Goal: Book appointment/travel/reservation

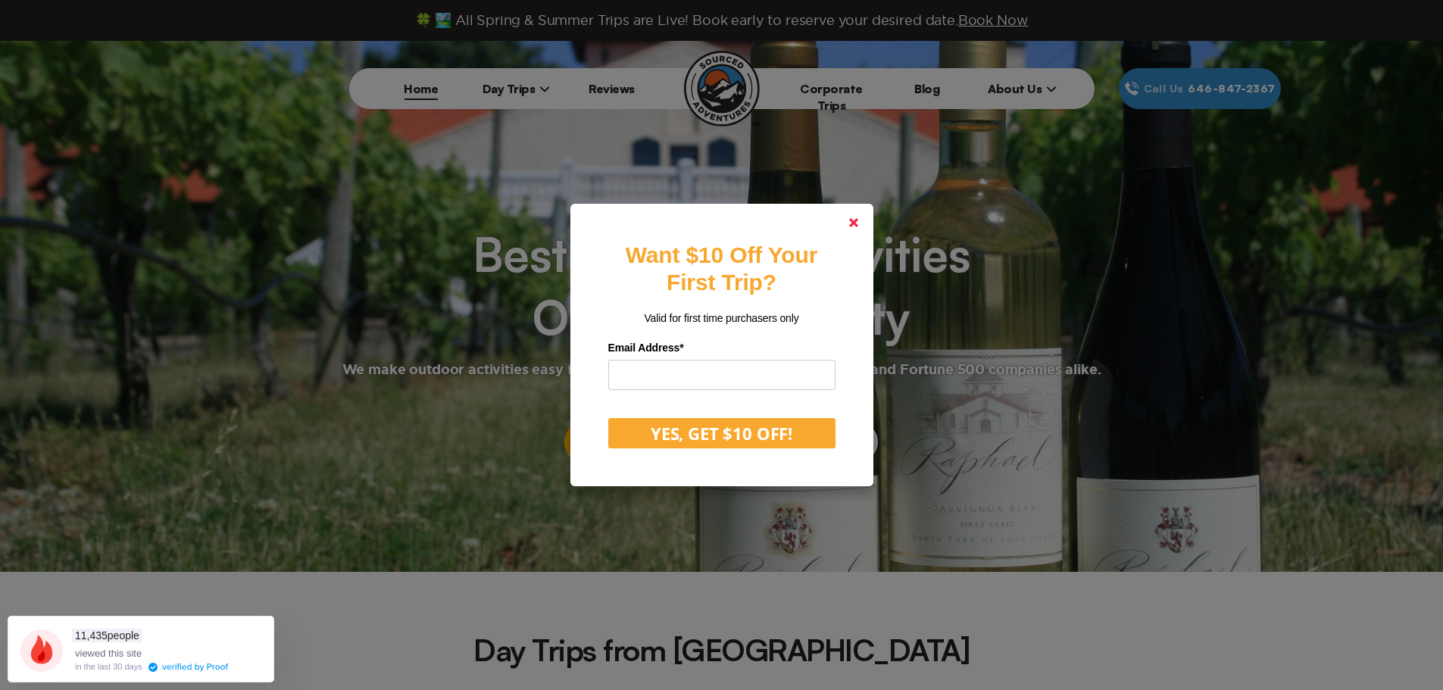
click at [858, 227] on icon at bounding box center [853, 222] width 9 height 9
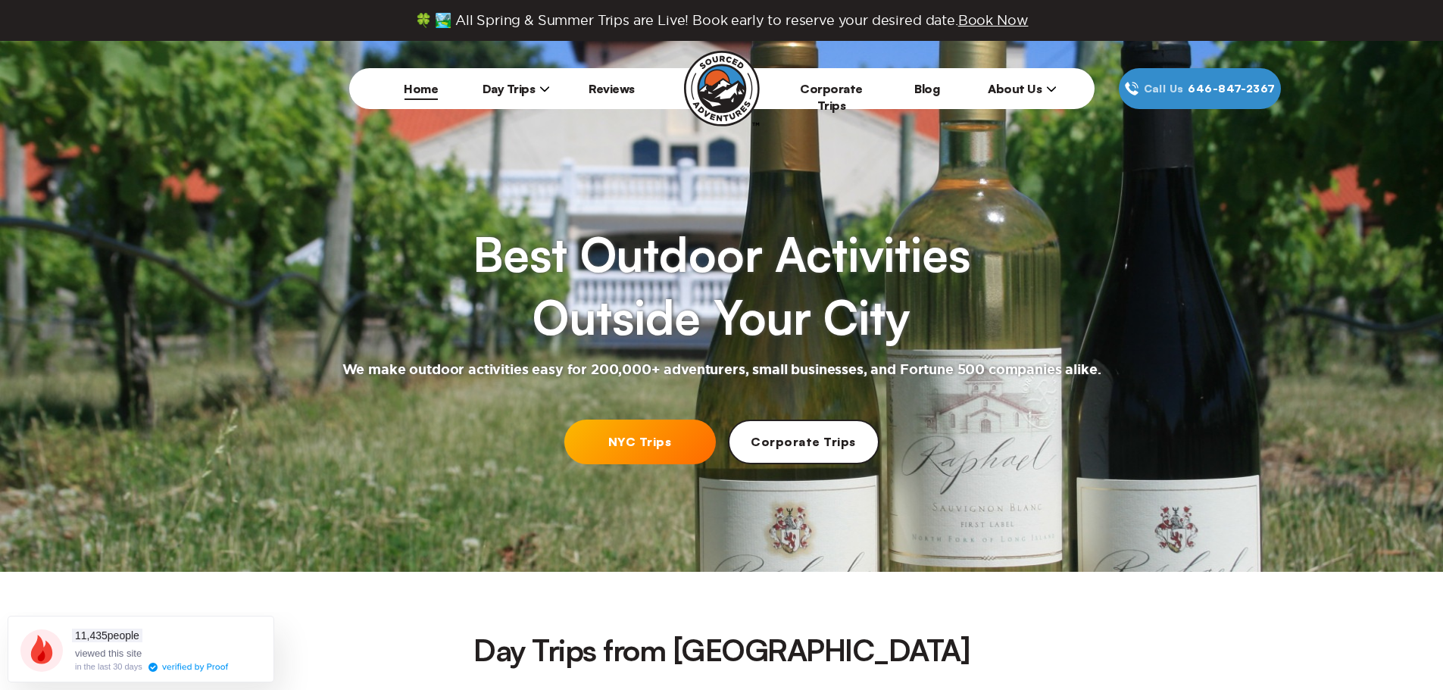
click at [536, 90] on span "Day Trips" at bounding box center [516, 88] width 68 height 15
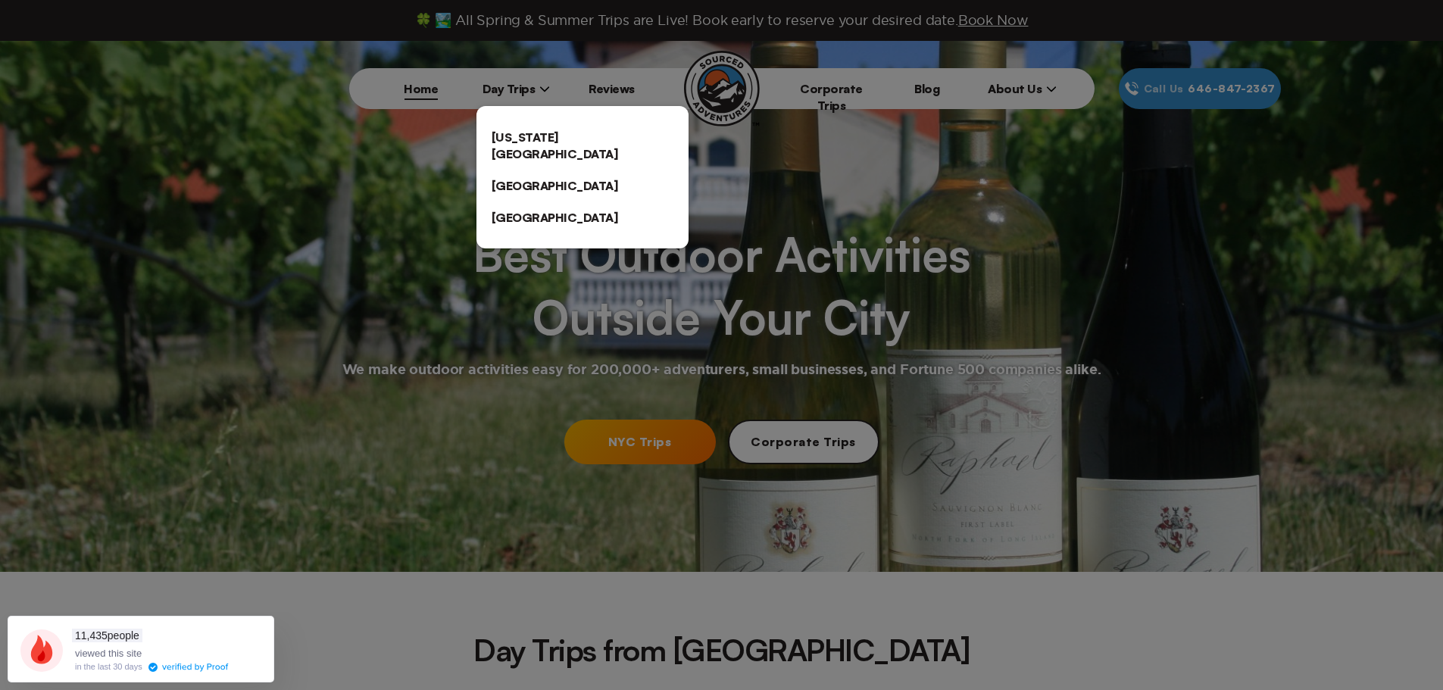
click at [528, 139] on link "[US_STATE][GEOGRAPHIC_DATA]" at bounding box center [582, 145] width 212 height 48
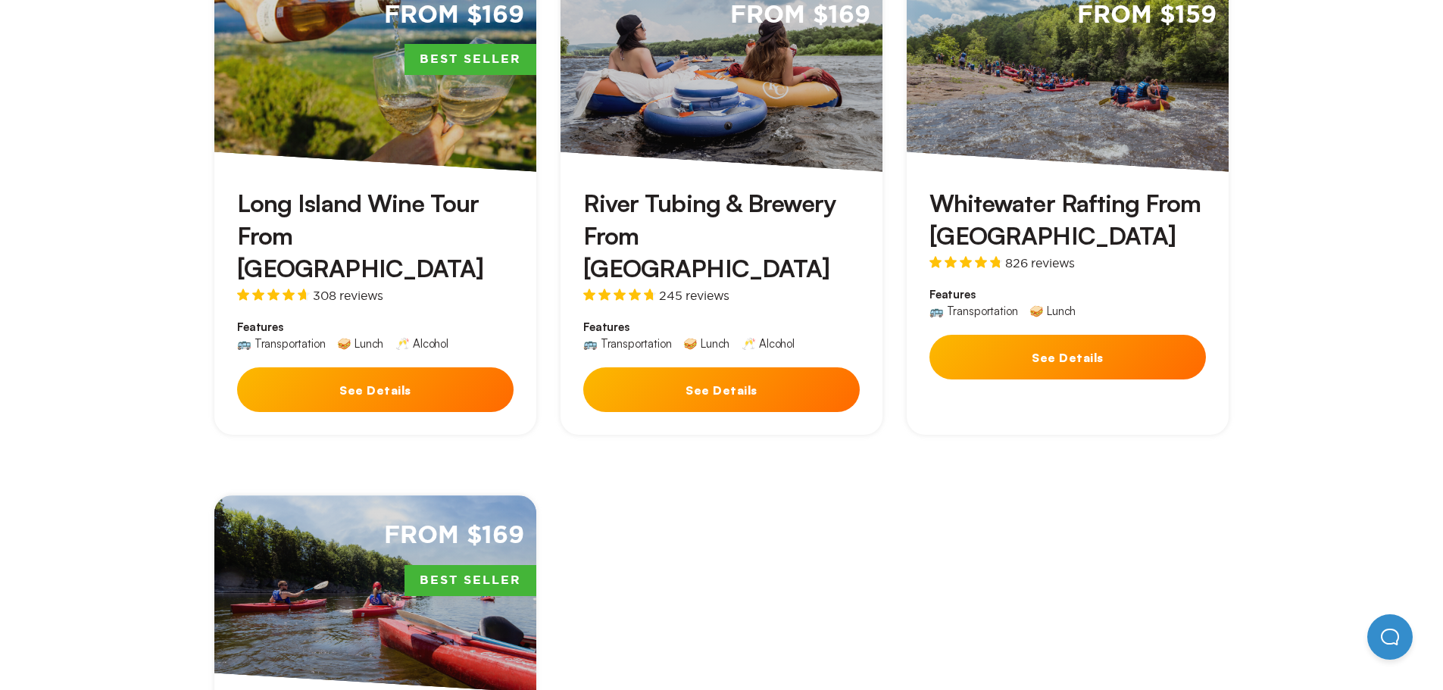
scroll to position [435, 0]
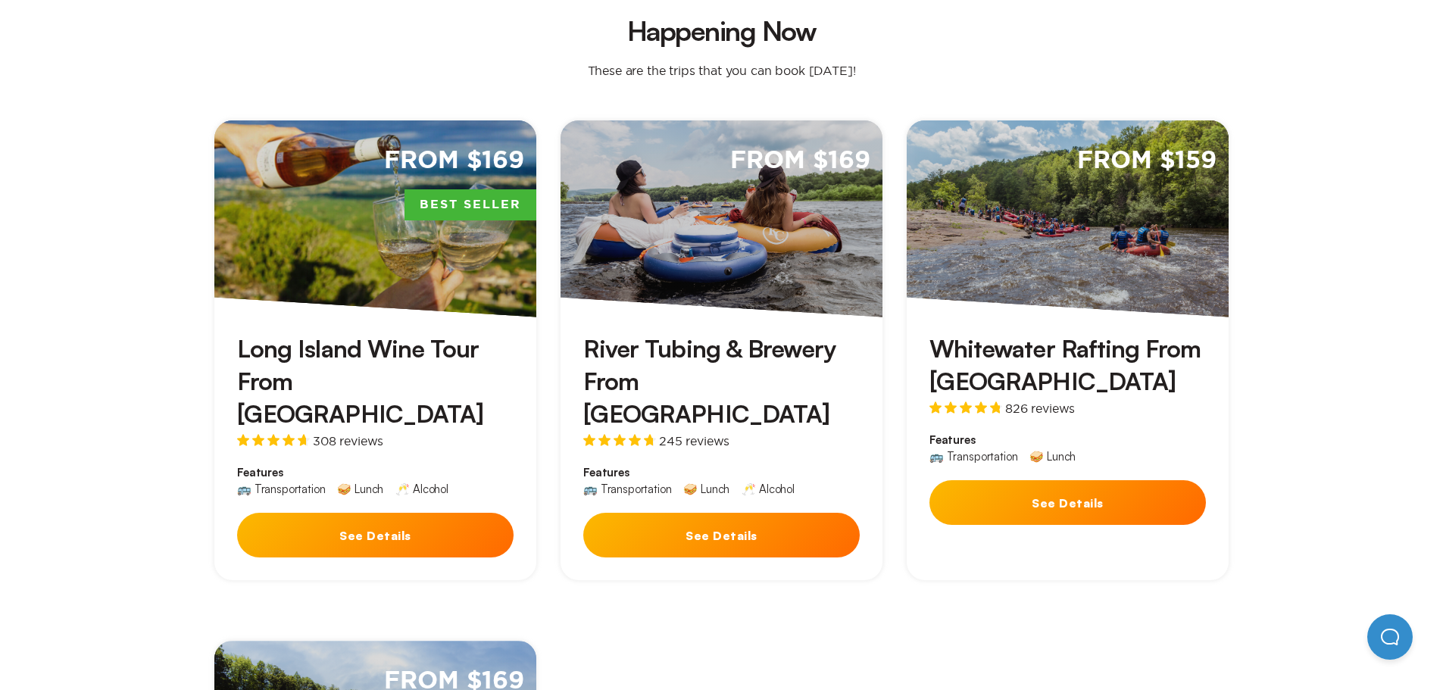
click at [367, 513] on button "See Details" at bounding box center [375, 535] width 276 height 45
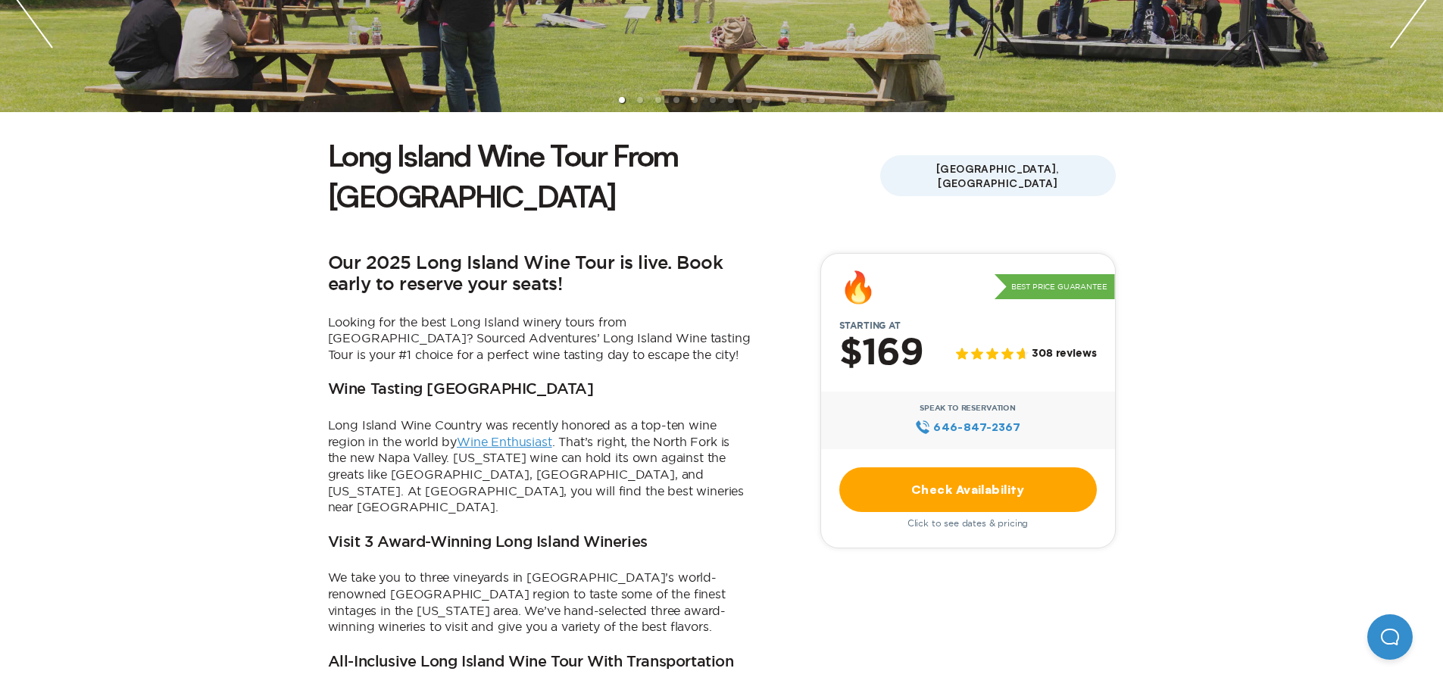
scroll to position [340, 0]
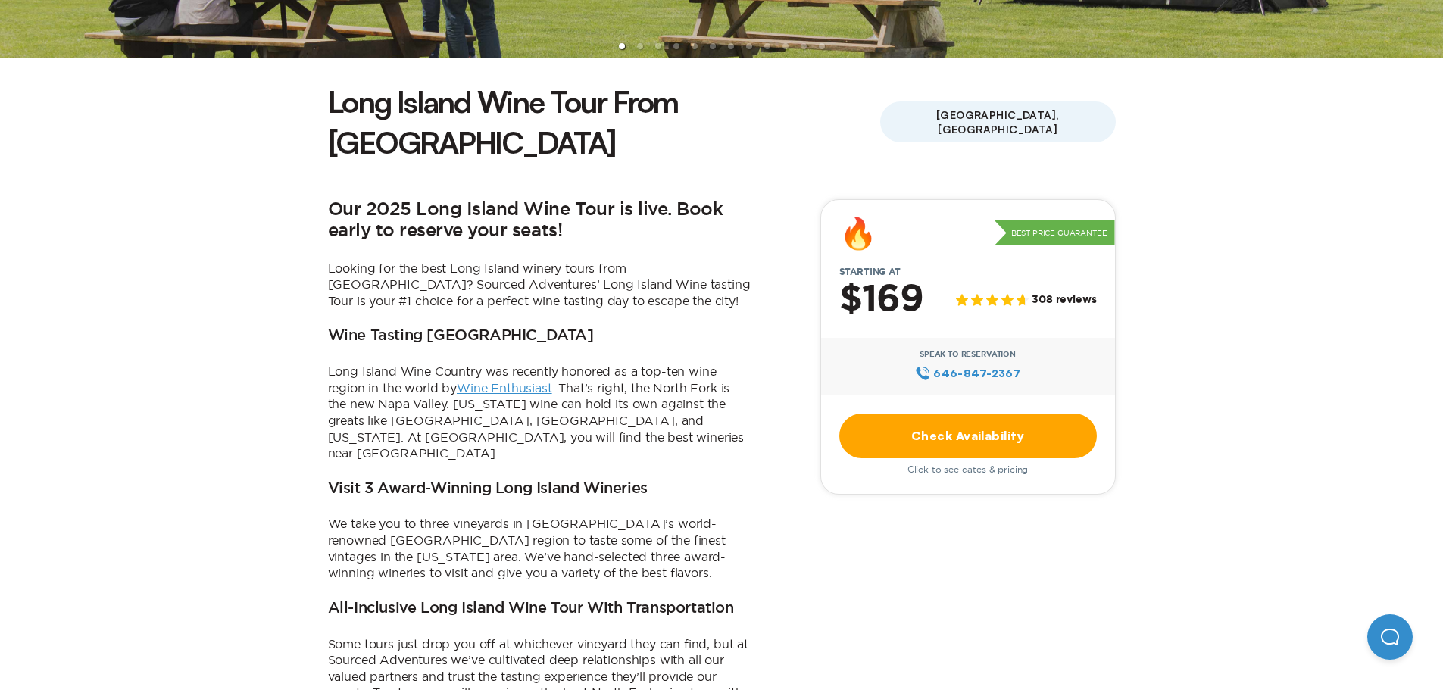
click at [981, 413] on link "Check Availability" at bounding box center [967, 435] width 257 height 45
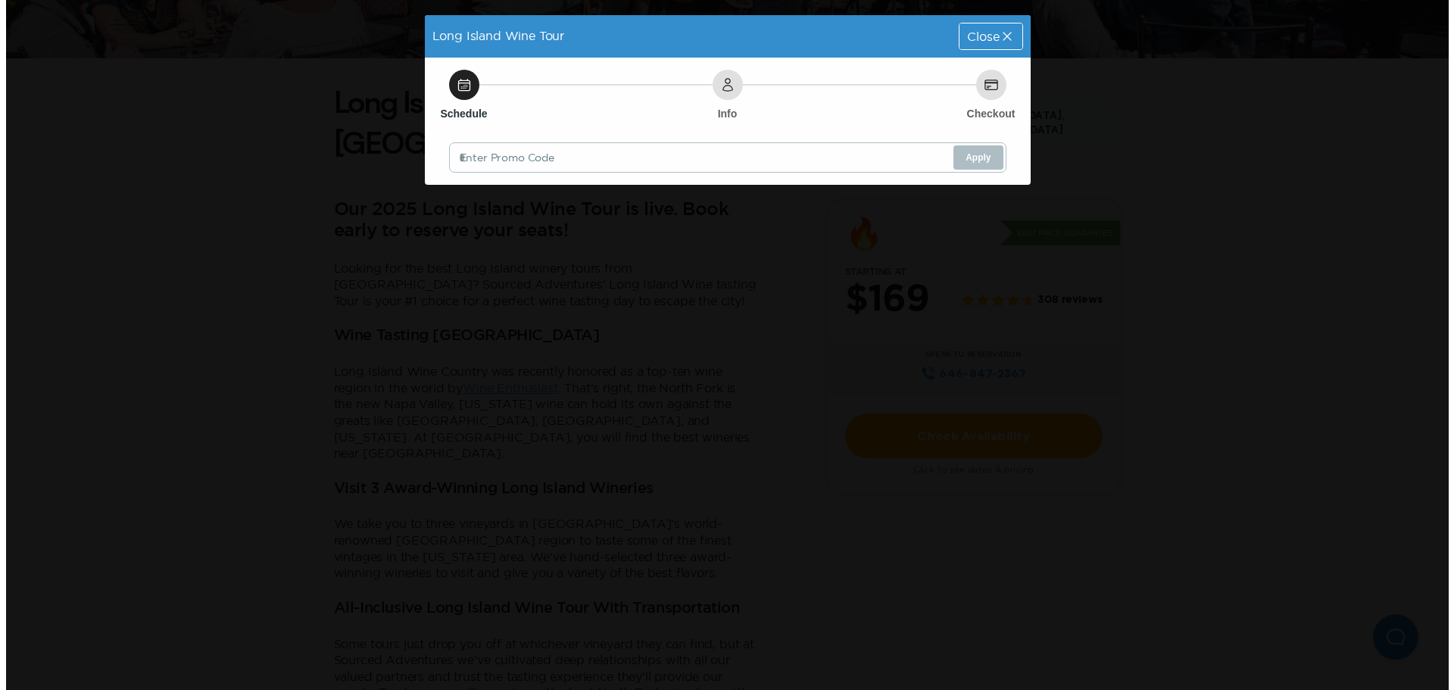
scroll to position [0, 0]
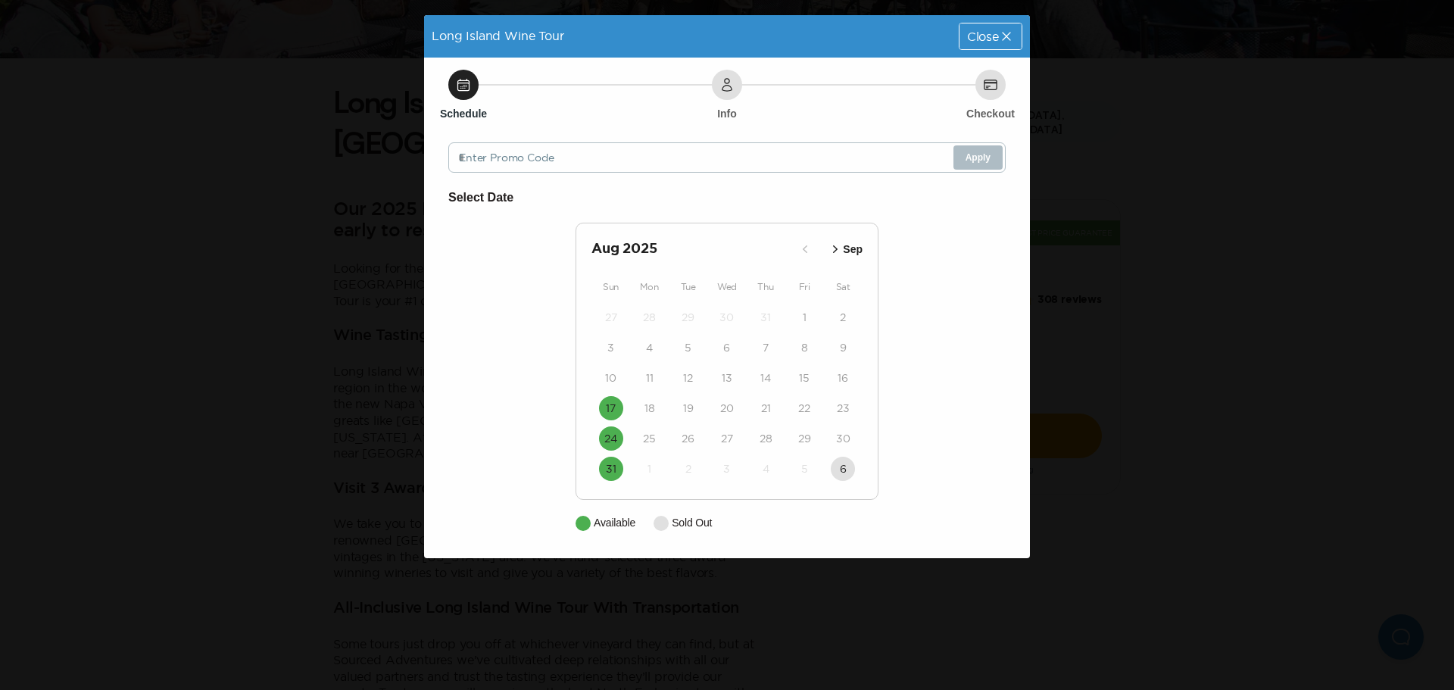
click at [833, 247] on icon "button" at bounding box center [835, 249] width 15 height 15
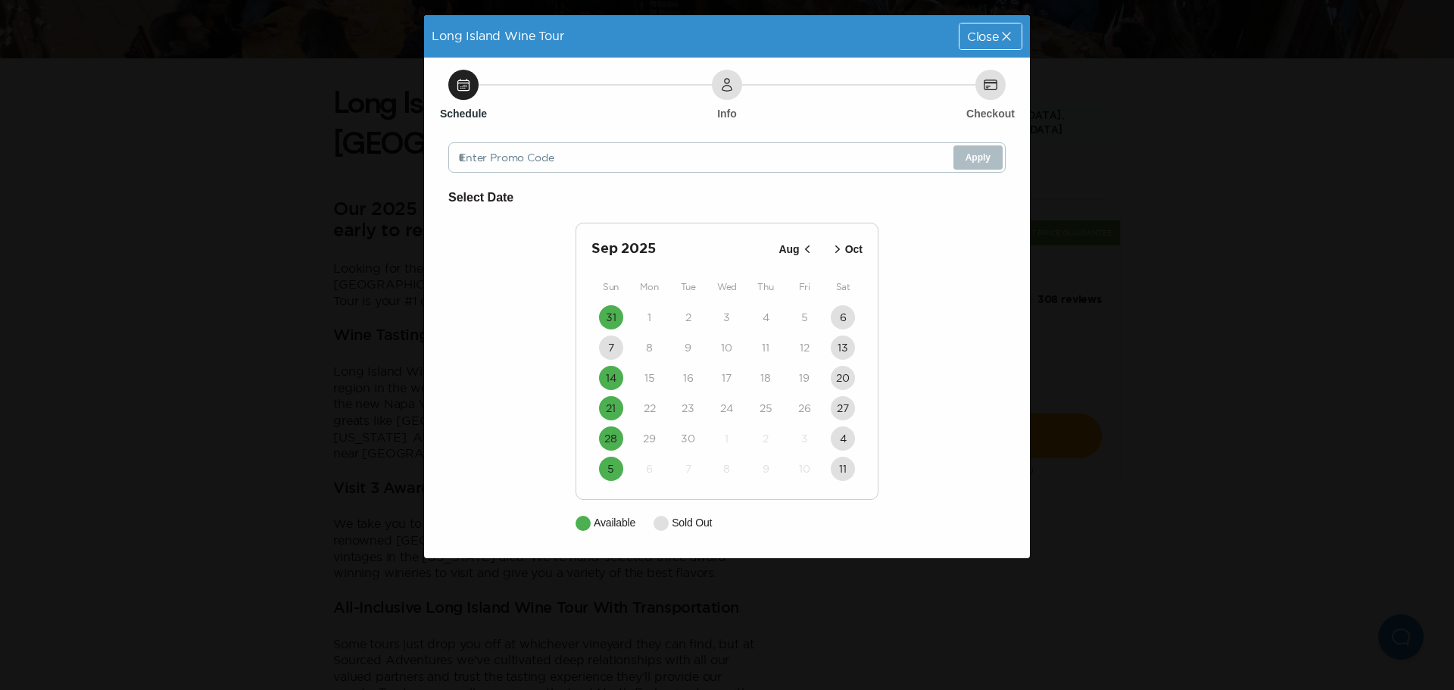
click at [833, 247] on icon "button" at bounding box center [837, 249] width 15 height 15
click at [833, 247] on icon "button" at bounding box center [835, 249] width 15 height 15
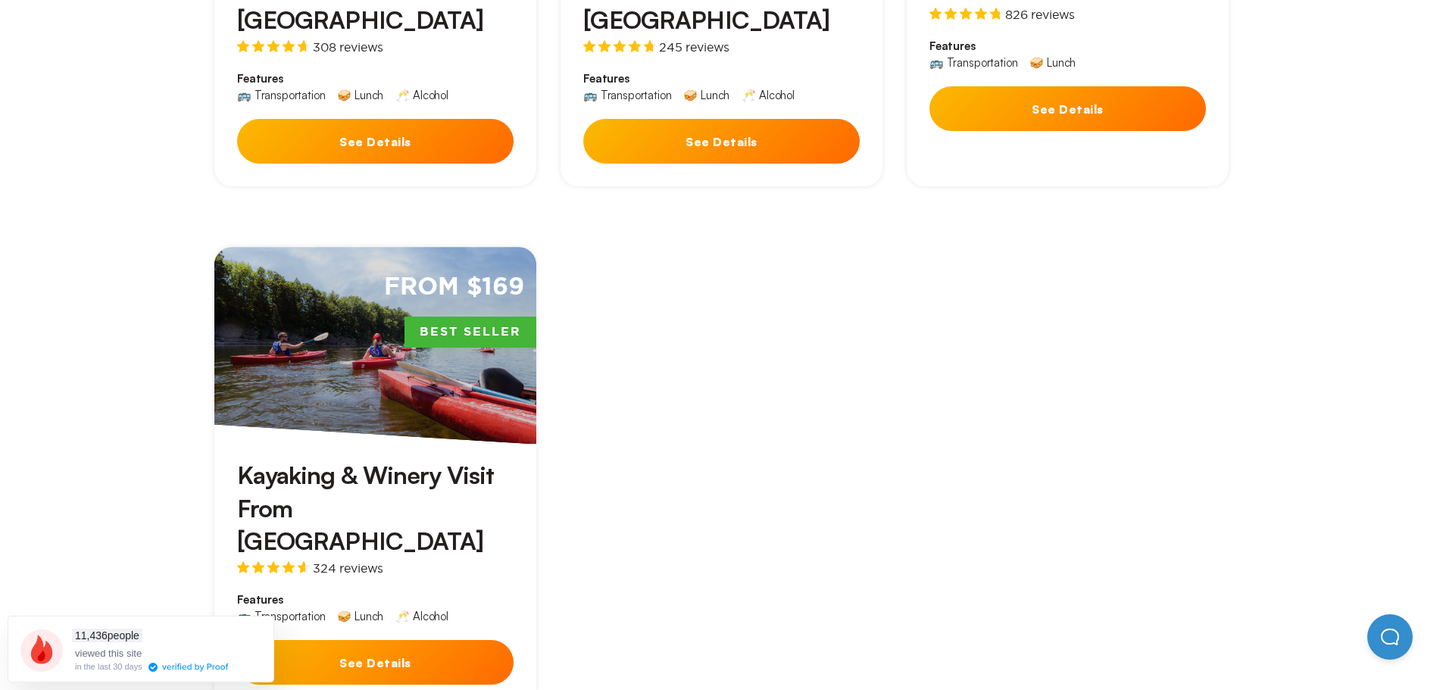
scroll to position [1036, 0]
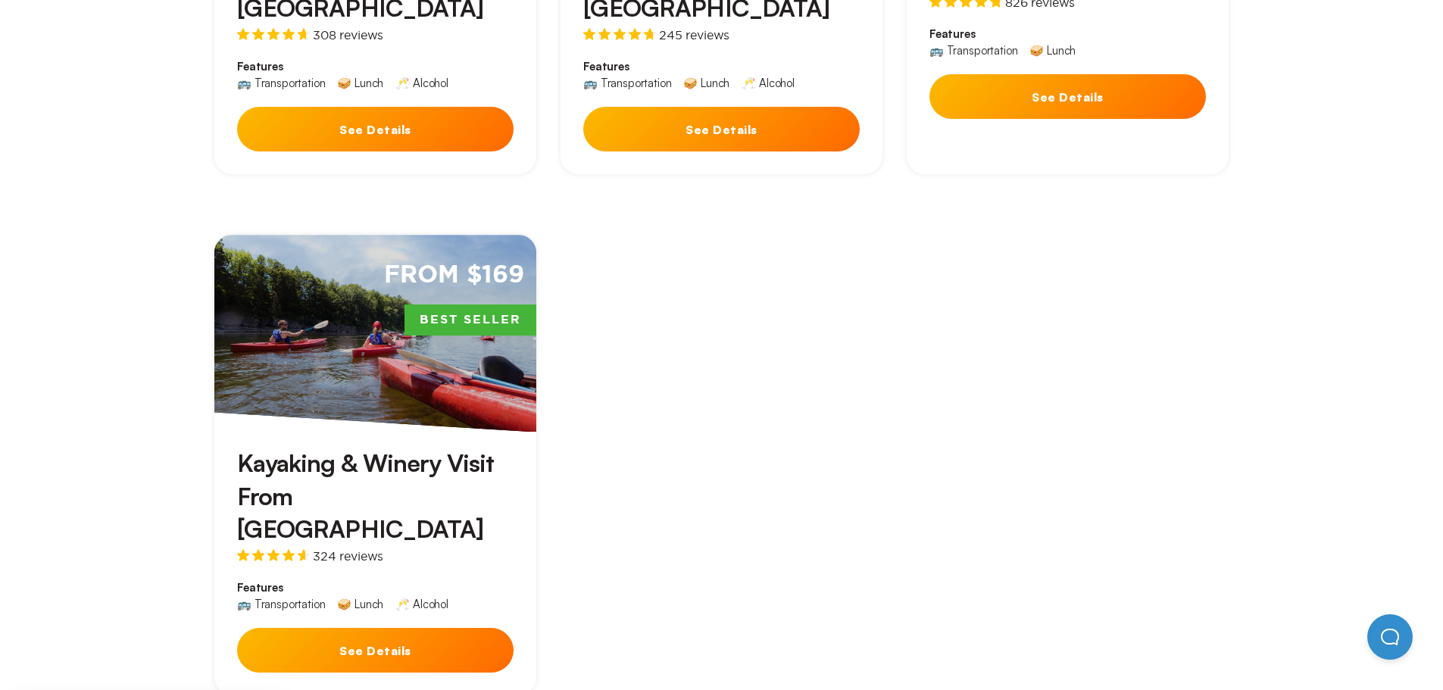
click at [369, 628] on button "See Details" at bounding box center [375, 650] width 276 height 45
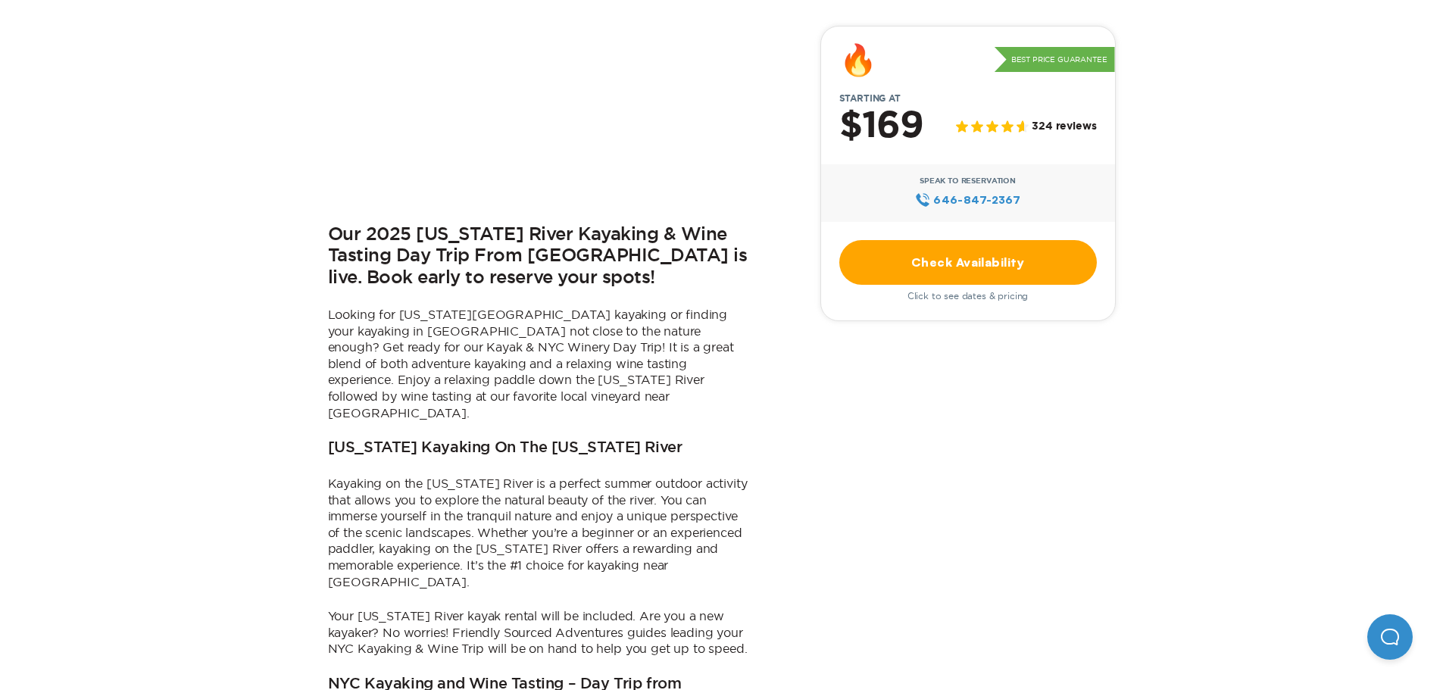
scroll to position [450, 0]
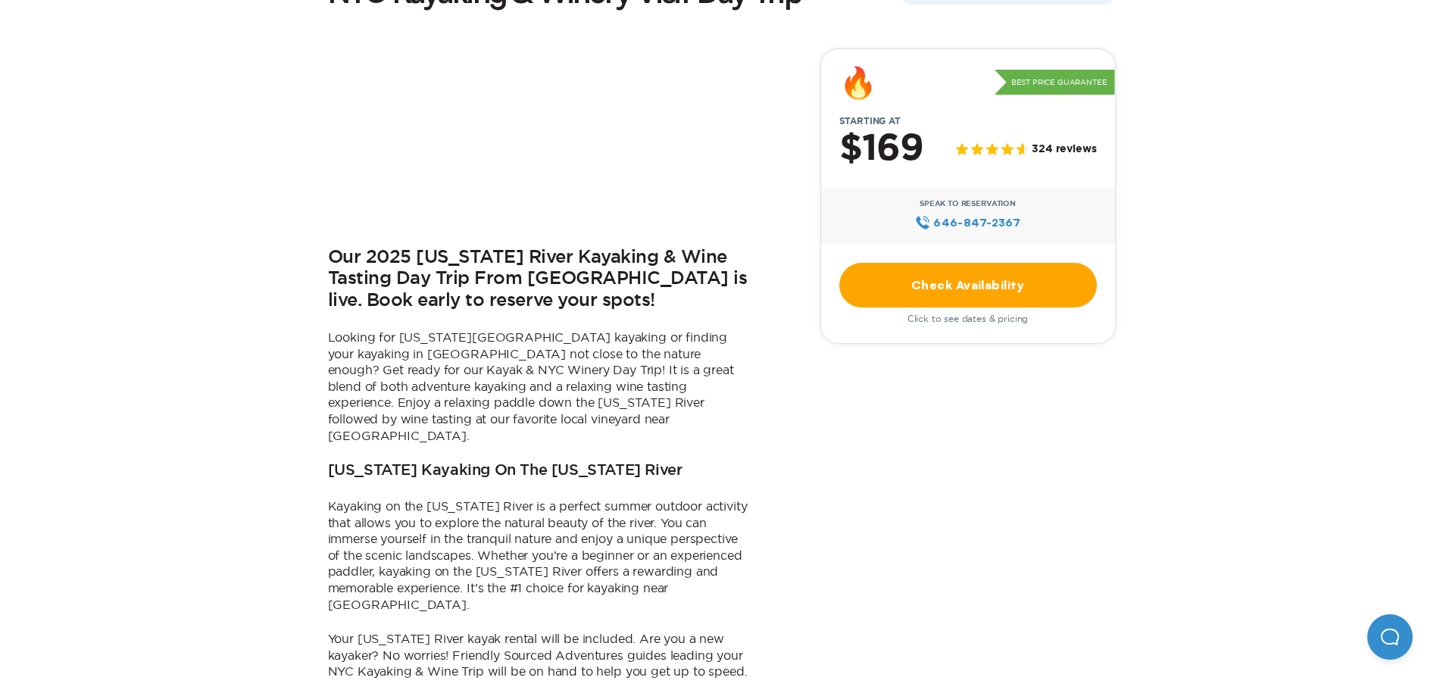
click at [993, 283] on link "Check Availability" at bounding box center [967, 285] width 257 height 45
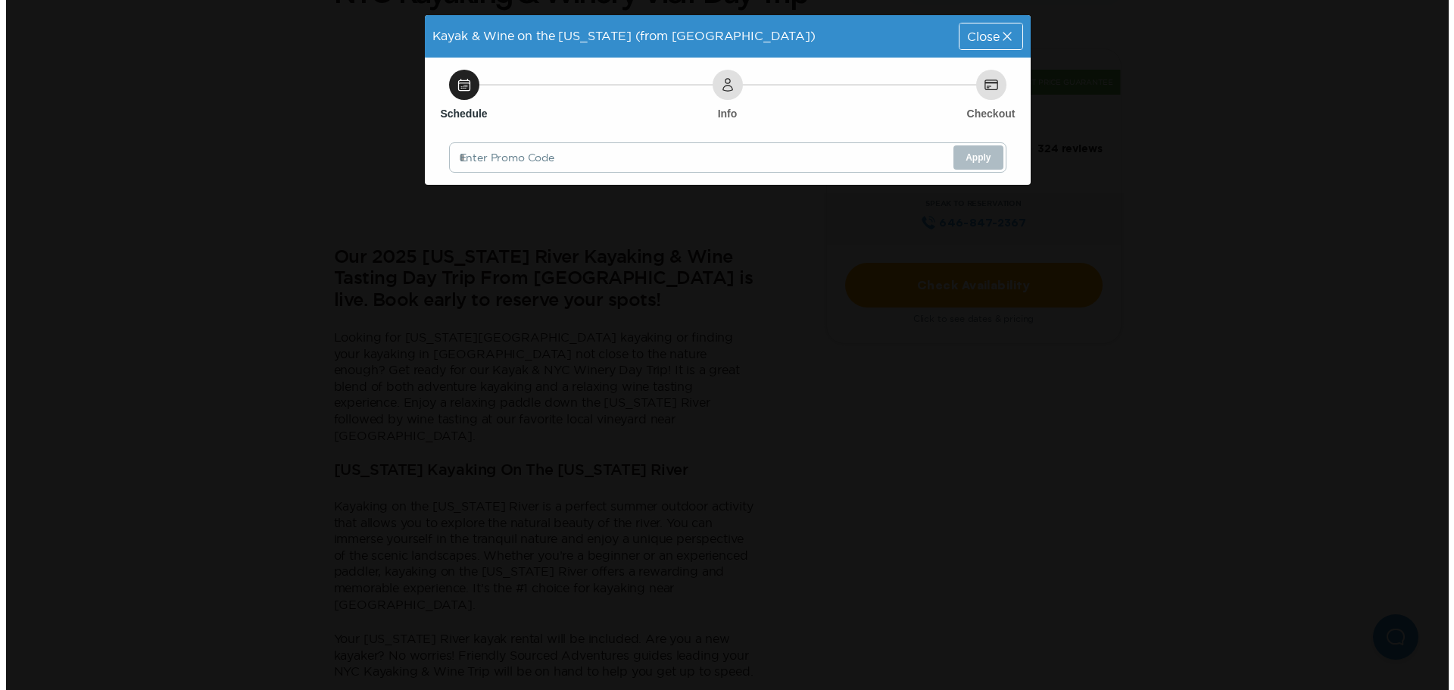
scroll to position [0, 0]
